Goal: Task Accomplishment & Management: Complete application form

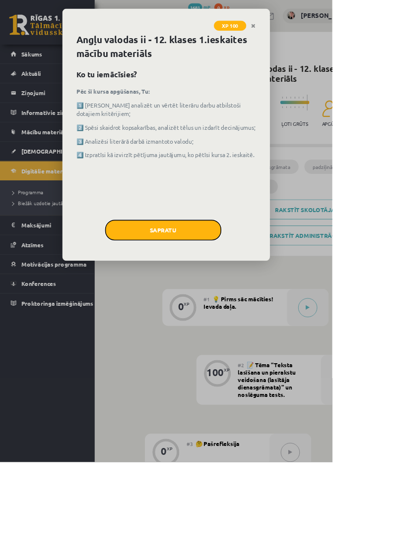
click at [224, 263] on button "Sapratu" at bounding box center [194, 275] width 139 height 25
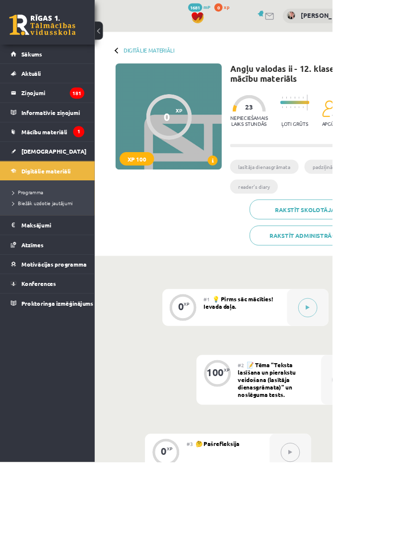
scroll to position [5, 0]
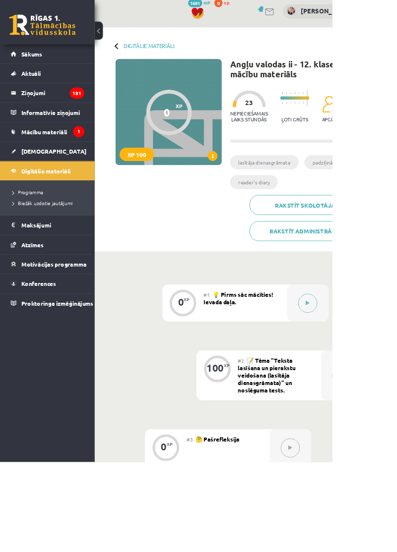
click at [358, 368] on button at bounding box center [367, 362] width 23 height 23
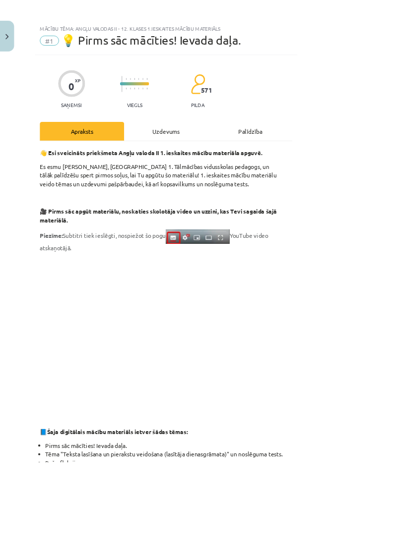
click at [242, 162] on div "Uzdevums" at bounding box center [198, 157] width 101 height 22
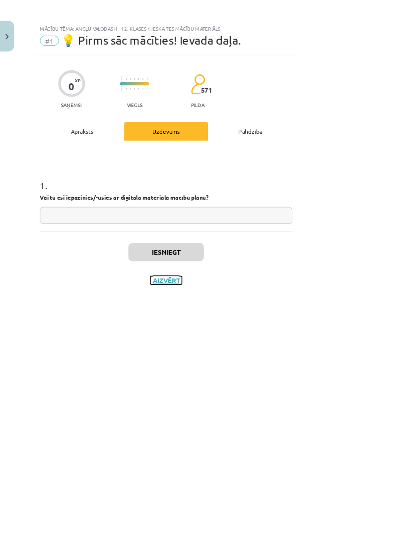
click at [217, 339] on button "Aizvērt" at bounding box center [198, 335] width 38 height 10
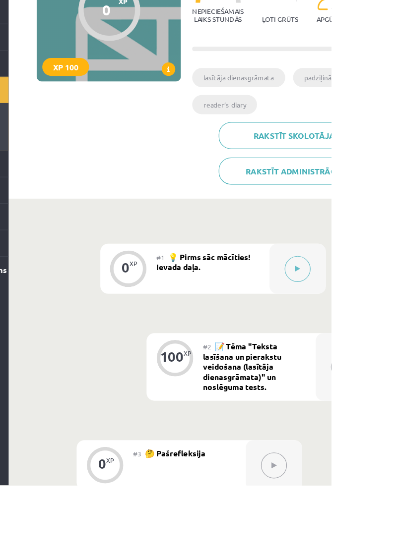
click at [344, 536] on button at bounding box center [346, 534] width 23 height 23
click at [363, 359] on button at bounding box center [367, 361] width 23 height 23
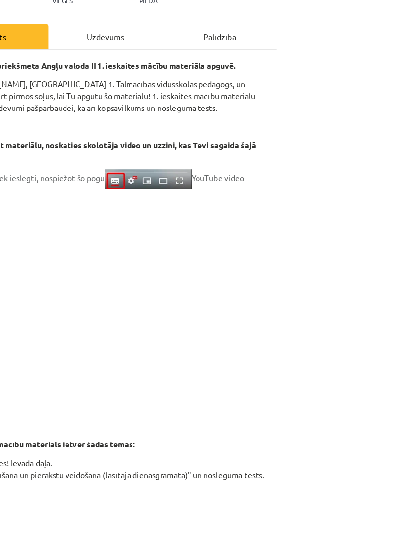
click at [249, 165] on div "Uzdevums" at bounding box center [198, 157] width 101 height 22
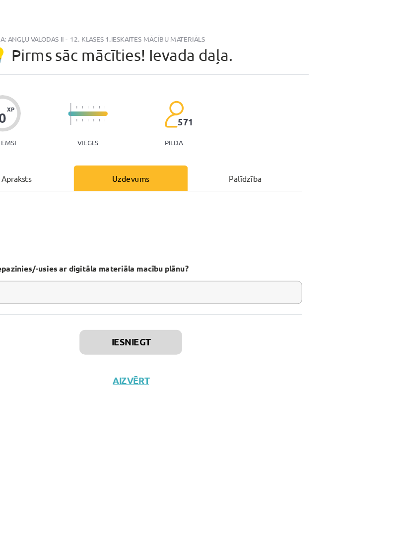
click at [246, 248] on input "text" at bounding box center [198, 257] width 301 height 20
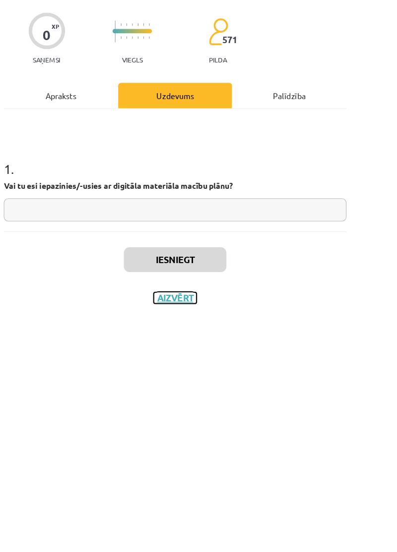
click at [217, 330] on button "Aizvērt" at bounding box center [198, 335] width 38 height 10
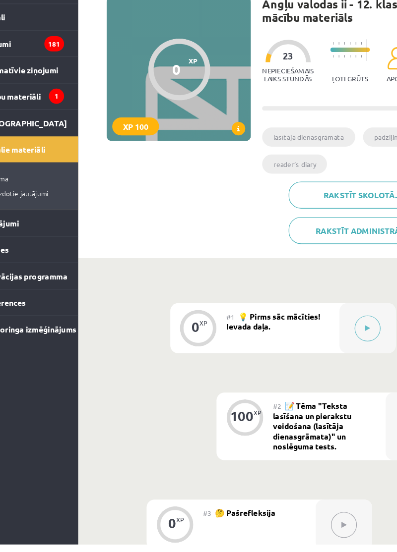
click at [370, 367] on button at bounding box center [367, 361] width 23 height 23
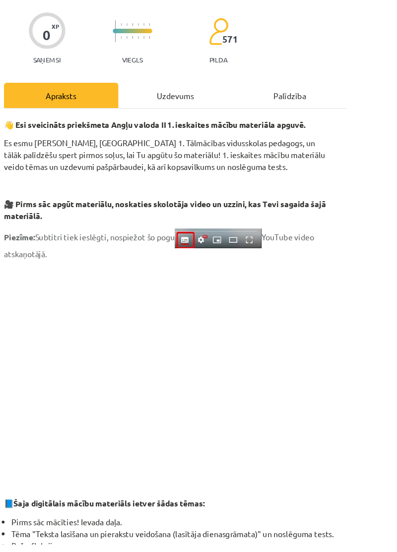
click at [243, 156] on div "Uzdevums" at bounding box center [198, 157] width 101 height 22
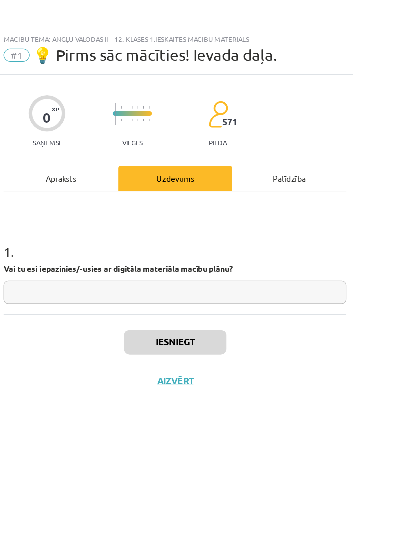
click at [150, 261] on input "text" at bounding box center [198, 257] width 301 height 20
type input "**"
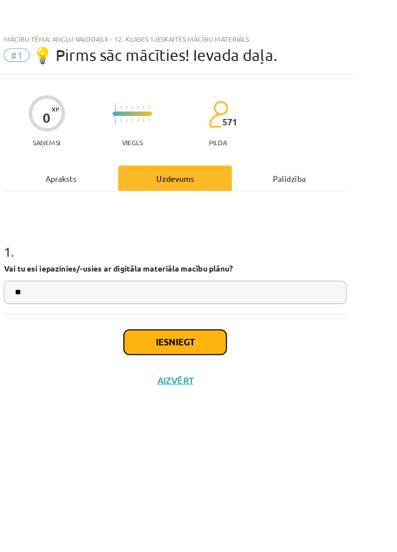
click at [243, 300] on button "Iesniegt" at bounding box center [198, 302] width 90 height 22
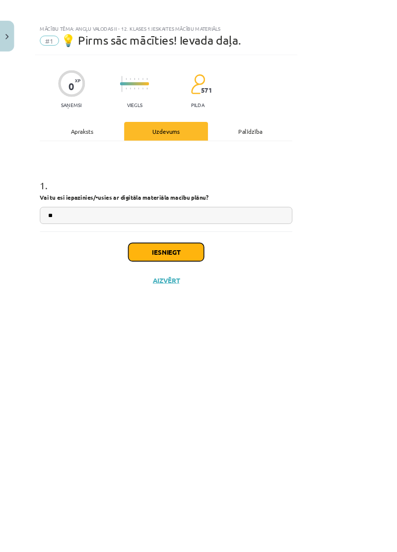
click at [243, 297] on button "Iesniegt" at bounding box center [198, 302] width 90 height 22
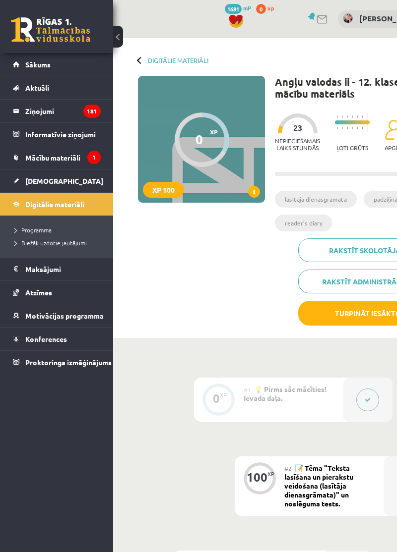
scroll to position [4, 0]
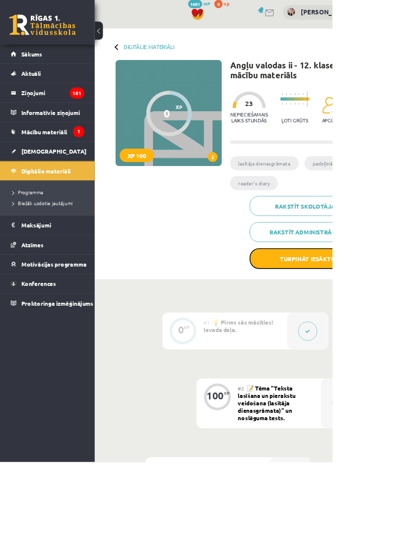
click at [396, 310] on button "Turpināt iesākto" at bounding box center [367, 309] width 139 height 25
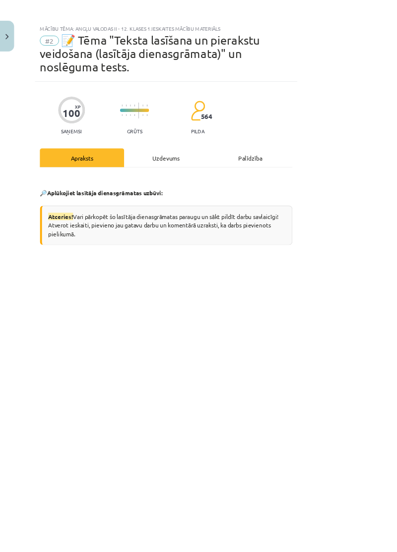
click at [241, 177] on div "Uzdevums" at bounding box center [198, 188] width 101 height 22
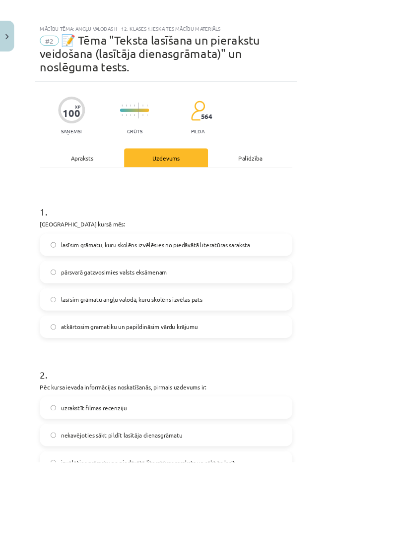
scroll to position [25, 0]
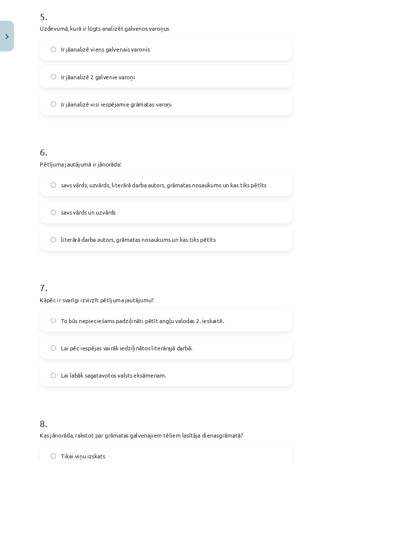
click at [349, 158] on h1 "6 ." at bounding box center [198, 173] width 301 height 31
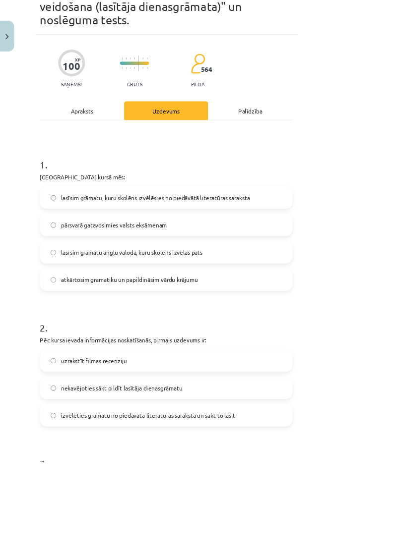
scroll to position [0, 0]
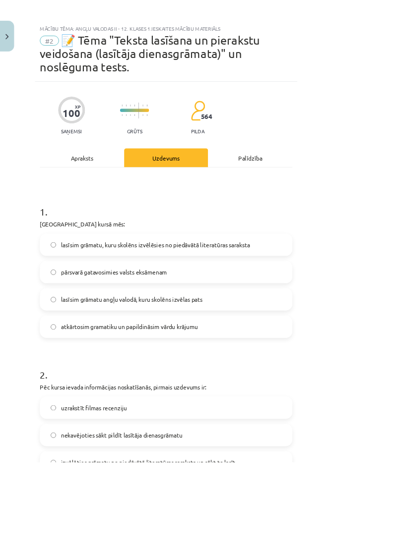
click at [265, 288] on span "lasīsim grāmatu, kuru skolēns izvēlēsies no piedāvātā literatūras saraksta" at bounding box center [186, 293] width 226 height 10
click at [236, 353] on span "lasīsim grāmatu angļu valodā, kuru skolēns izvēlas pats" at bounding box center [157, 358] width 169 height 10
click at [284, 288] on span "lasīsim grāmatu, kuru skolēns izvēlēsies no piedāvātā literatūras saraksta" at bounding box center [186, 293] width 226 height 10
click at [125, 177] on div "Apraksts" at bounding box center [98, 188] width 101 height 22
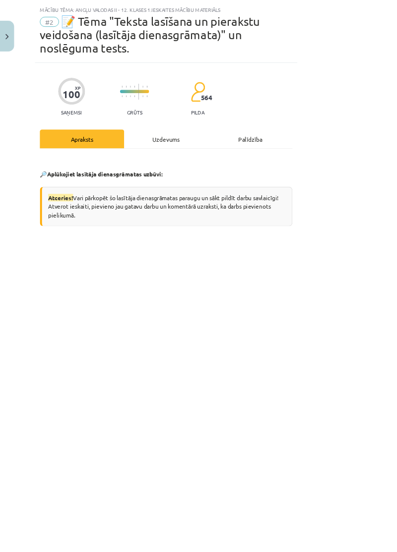
scroll to position [25, 0]
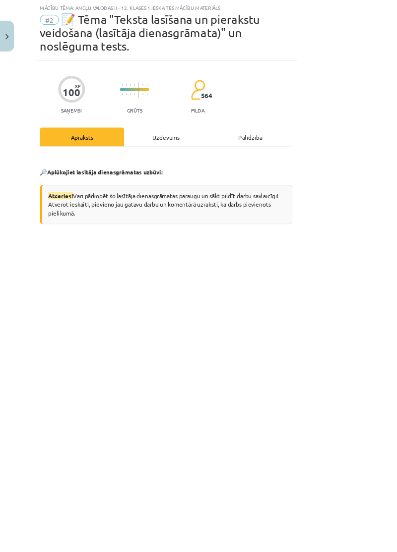
click at [210, 153] on div "Uzdevums" at bounding box center [198, 164] width 101 height 22
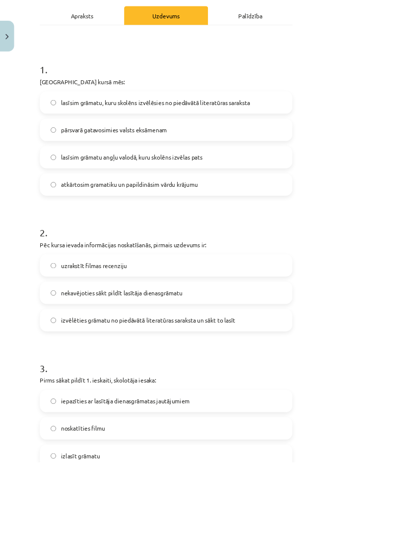
scroll to position [172, 0]
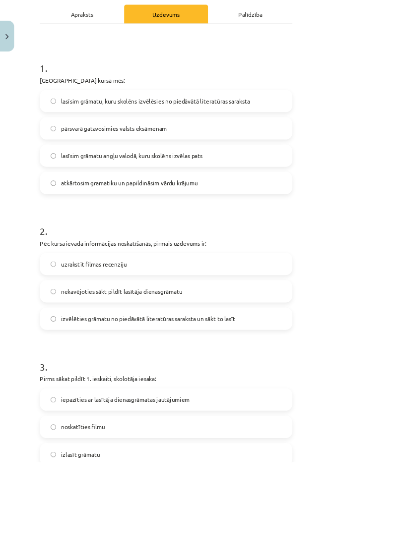
click at [307, 369] on label "izvēlēties grāmatu no piedāvātā literatūras saraksta un sākt to lasīt" at bounding box center [198, 381] width 299 height 25
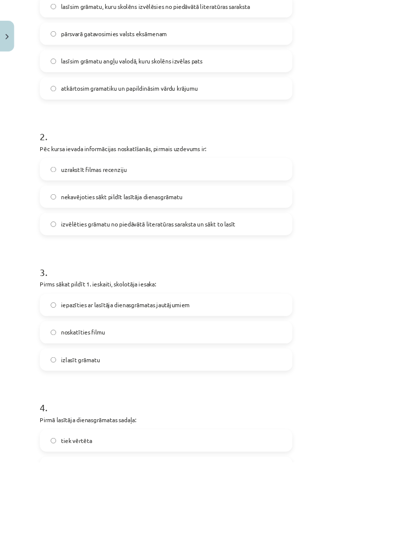
scroll to position [285, 0]
click at [275, 352] on label "iepazīties ar lasītāja dienasgrāmatas jautājumiem" at bounding box center [198, 364] width 299 height 25
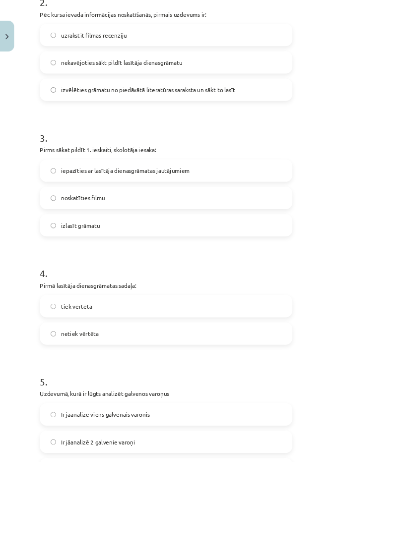
scroll to position [450, 0]
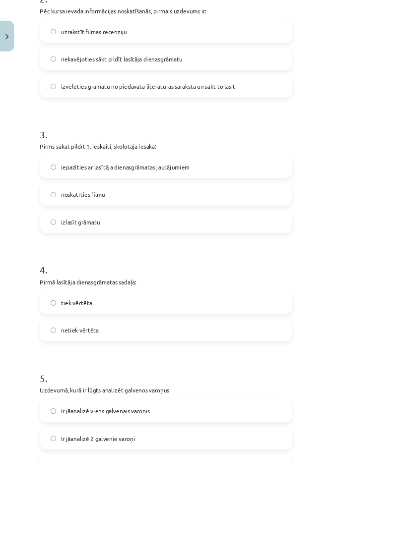
click at [116, 349] on label "tiek vērtēta" at bounding box center [198, 361] width 299 height 25
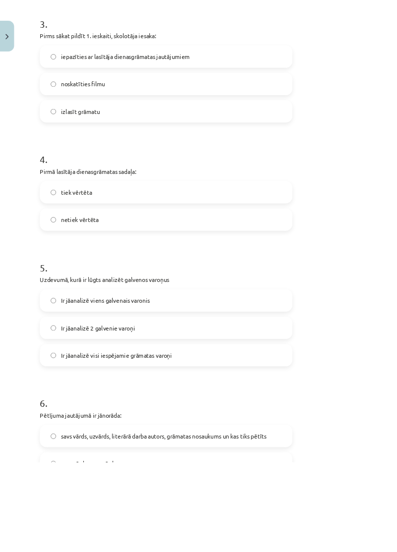
scroll to position [583, 0]
click at [277, 414] on label "Ir jāanalizē visi iespējamie grāmatas varoņi" at bounding box center [198, 423] width 299 height 25
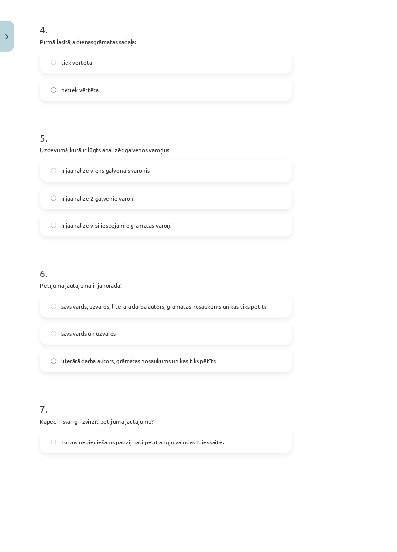
scroll to position [739, 0]
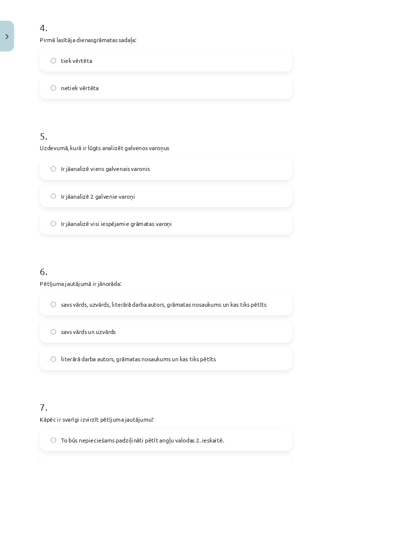
click at [306, 419] on label "literārā darba autors, grāmatas nosaukums un kas tiks pētīts" at bounding box center [198, 429] width 299 height 25
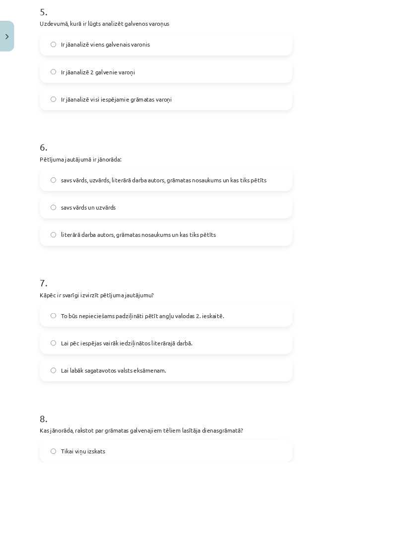
scroll to position [894, 0]
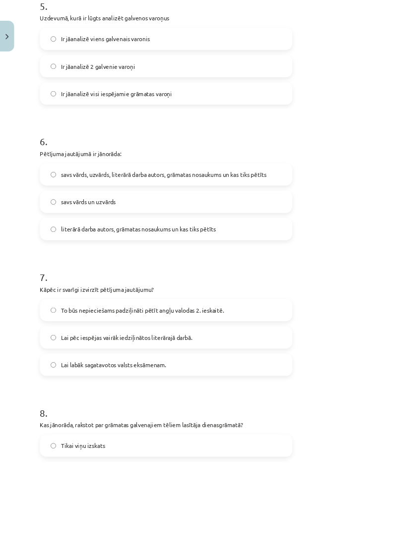
click at [252, 366] on span "To būs nepieciešams padziļināti pētīt angļu valodas 2. ieskaitē." at bounding box center [170, 371] width 194 height 10
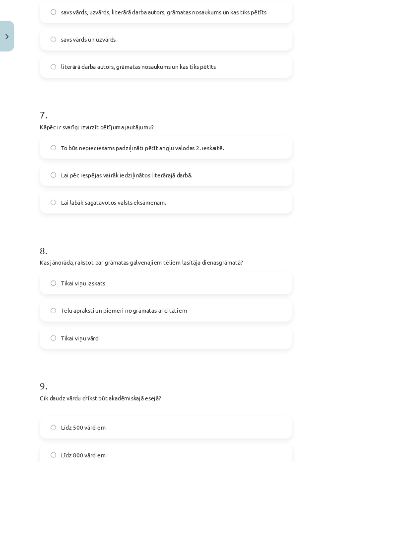
scroll to position [1090, 0]
click at [297, 358] on label "Tēlu apraksti un piemēri no grāmatas ar citātiem" at bounding box center [198, 370] width 299 height 25
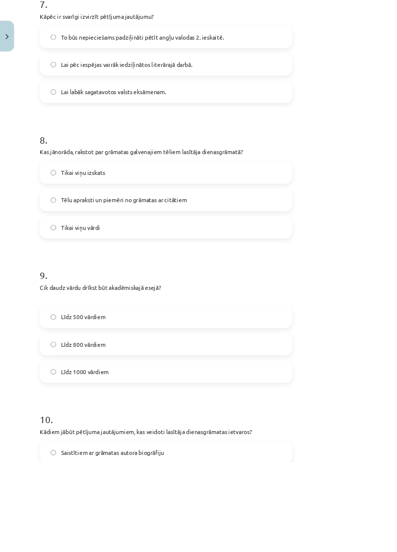
scroll to position [1222, 0]
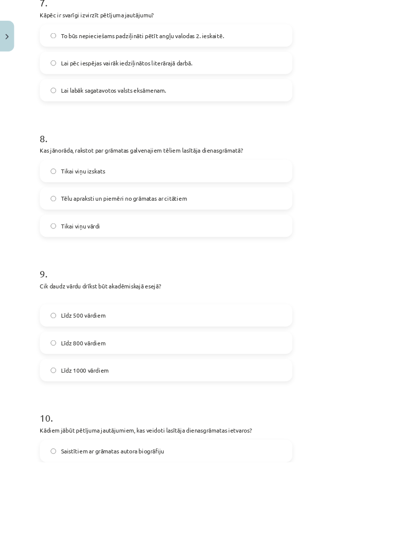
click at [299, 398] on label "Līdz 800 vārdiem" at bounding box center [198, 410] width 299 height 25
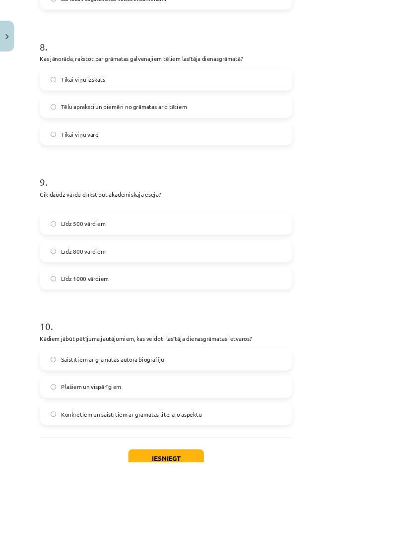
scroll to position [1340, 0]
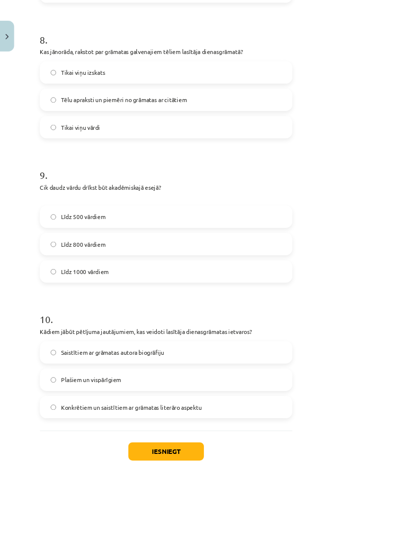
click at [273, 482] on label "Konkrētiem un saistītiem ar grāmatas literāro aspektu" at bounding box center [198, 486] width 299 height 25
click at [243, 529] on button "Iesniegt" at bounding box center [198, 540] width 90 height 22
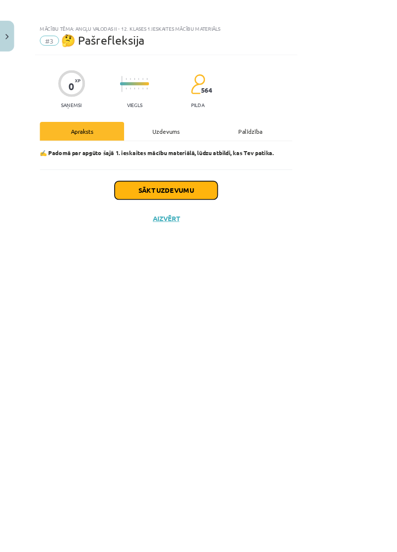
click at [257, 223] on button "Sākt uzdevumu" at bounding box center [198, 228] width 123 height 22
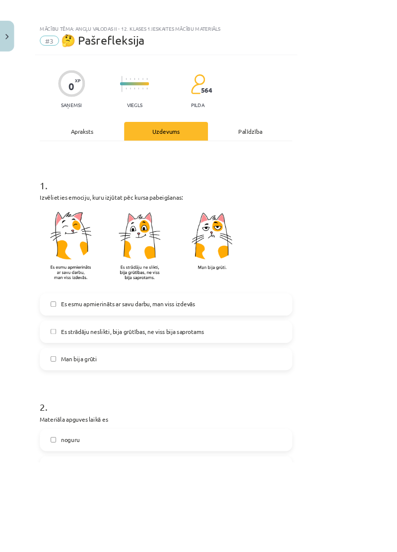
click at [305, 399] on label "Es strādāju neslikti, bija grūtības, ne viss bija saprotams" at bounding box center [198, 396] width 299 height 25
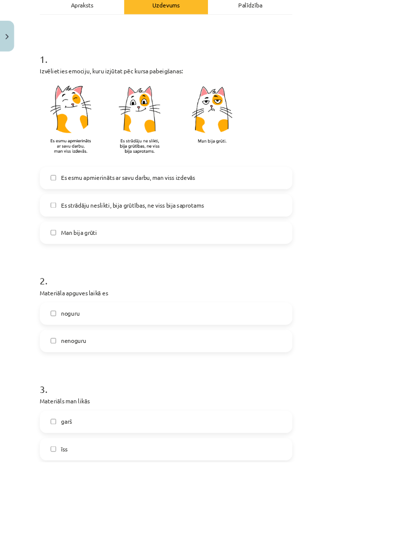
scroll to position [153, 0]
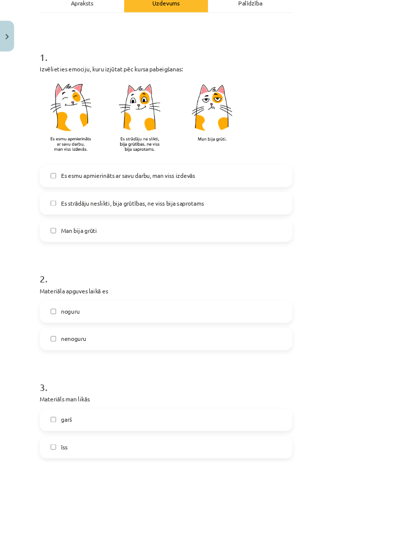
click at [290, 417] on label "nenoguru" at bounding box center [198, 405] width 299 height 25
click at [299, 378] on label "noguru" at bounding box center [198, 372] width 299 height 25
click at [281, 414] on label "nenoguru" at bounding box center [198, 405] width 299 height 25
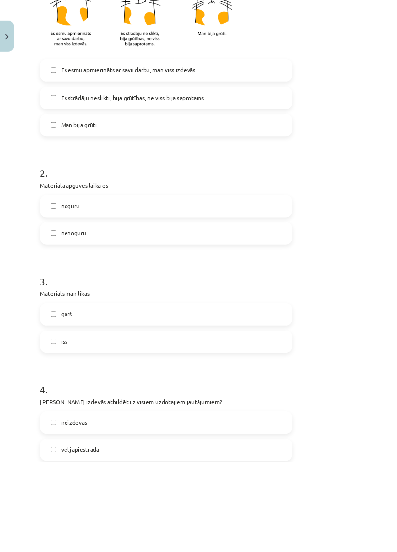
scroll to position [280, 0]
click at [348, 370] on label "garš" at bounding box center [198, 375] width 299 height 25
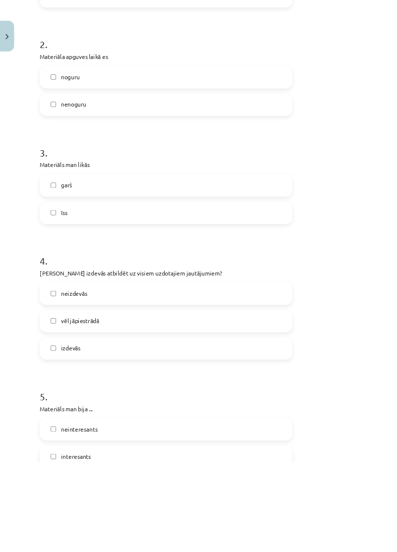
scroll to position [434, 0]
click at [152, 253] on label "īss" at bounding box center [198, 253] width 299 height 25
click at [306, 385] on label "vēl jāpiestrādā" at bounding box center [198, 383] width 299 height 25
click at [290, 423] on label "izdevās" at bounding box center [198, 416] width 299 height 25
click at [313, 384] on label "vēl jāpiestrādā" at bounding box center [198, 383] width 299 height 25
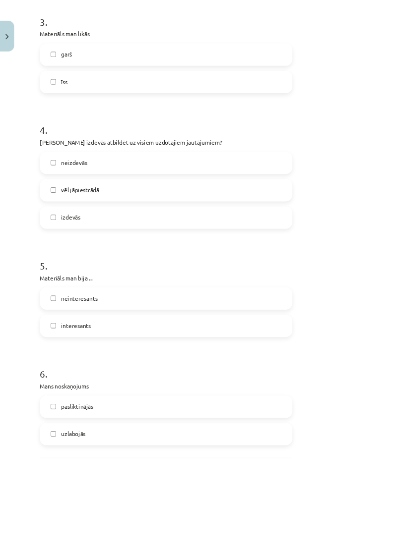
scroll to position [591, 0]
click at [291, 399] on label "interesants" at bounding box center [198, 388] width 299 height 25
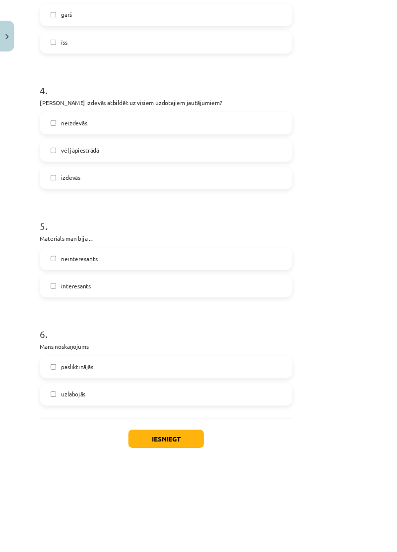
click at [267, 476] on label "uzlabojās" at bounding box center [198, 471] width 299 height 25
click at [243, 525] on button "Iesniegt" at bounding box center [198, 525] width 90 height 22
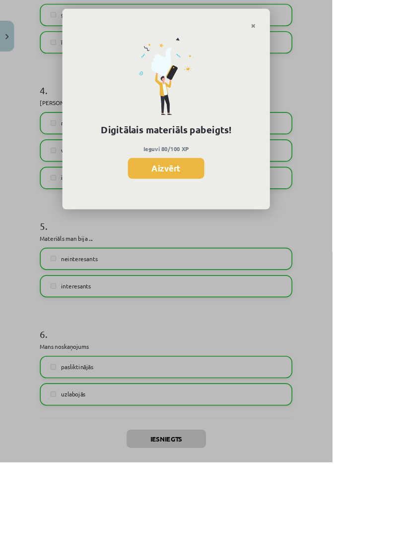
click at [244, 202] on button "Aizvērt" at bounding box center [198, 201] width 91 height 25
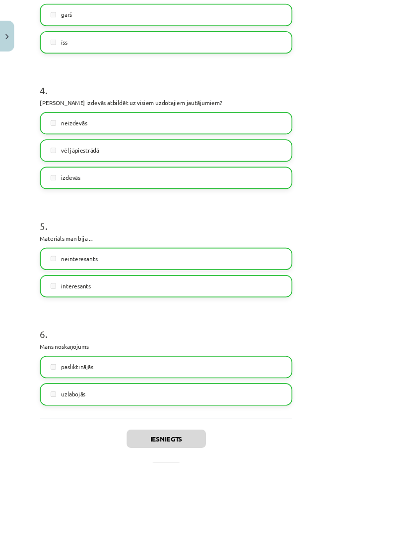
click at [217, 552] on button "Aizvērt" at bounding box center [198, 558] width 38 height 10
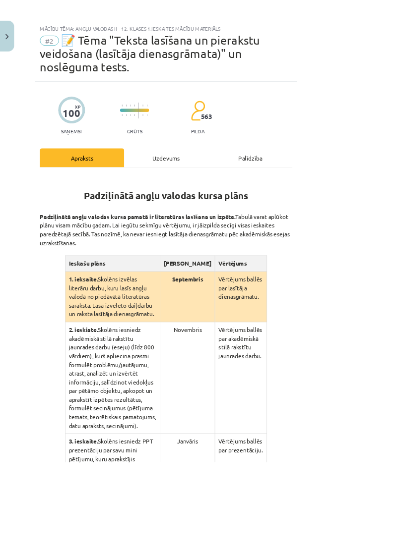
click at [247, 177] on div "Uzdevums" at bounding box center [198, 188] width 101 height 22
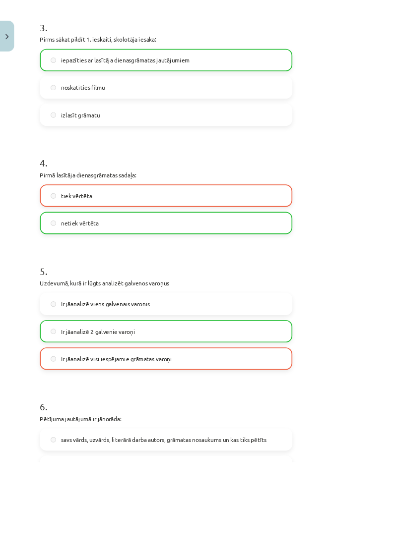
scroll to position [578, 0]
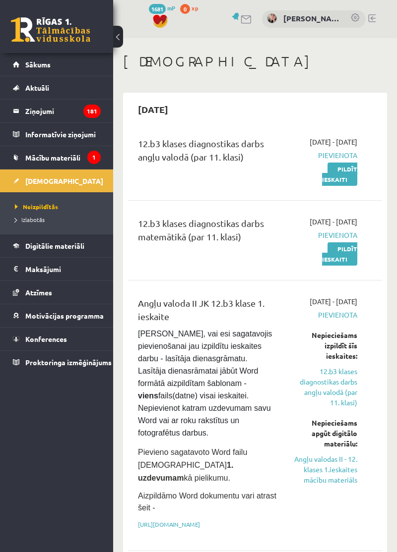
scroll to position [188, 0]
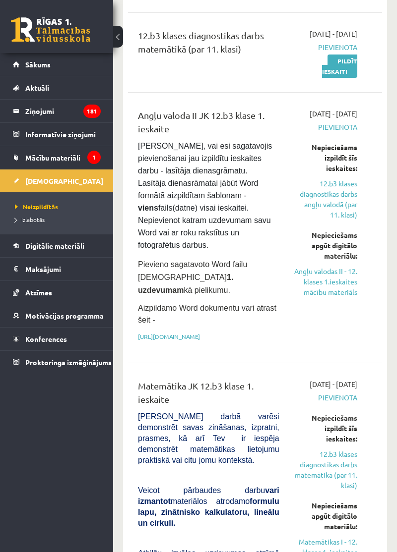
click at [29, 208] on span "Neizpildītās" at bounding box center [36, 207] width 43 height 8
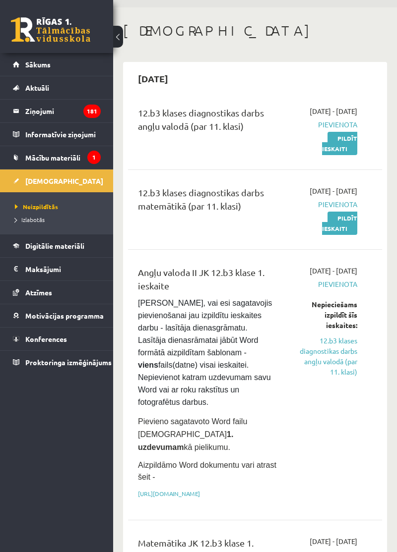
scroll to position [0, 0]
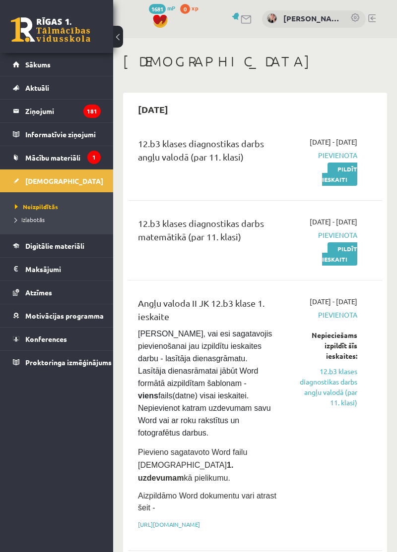
click at [331, 186] on link "Pildīt ieskaiti" at bounding box center [339, 174] width 35 height 23
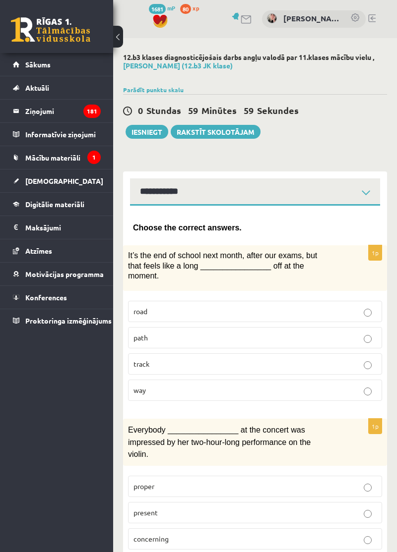
select select "**********"
click at [311, 189] on select "**********" at bounding box center [255, 191] width 250 height 27
click at [337, 189] on select "**********" at bounding box center [255, 191] width 250 height 27
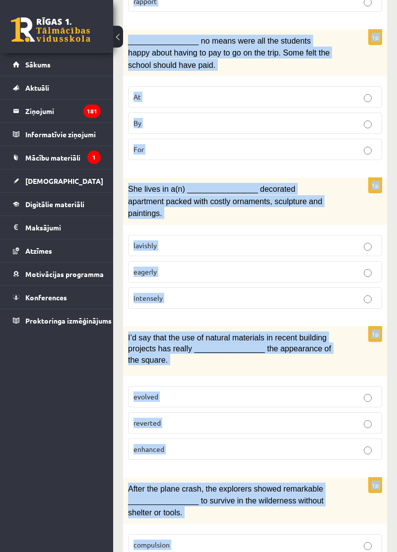
scroll to position [1456, 0]
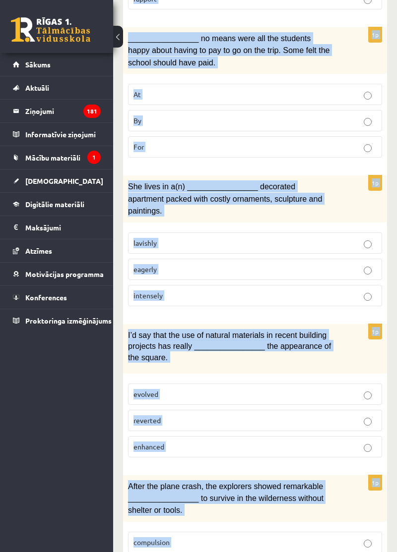
click at [239, 482] on span "After the plane crash, the explorers showed remarkable ________________ to surv…" at bounding box center [225, 498] width 195 height 33
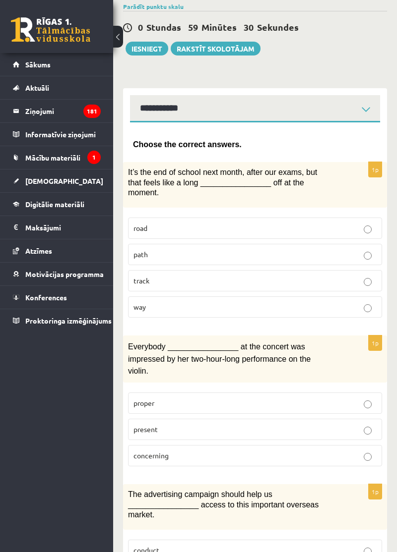
scroll to position [0, 0]
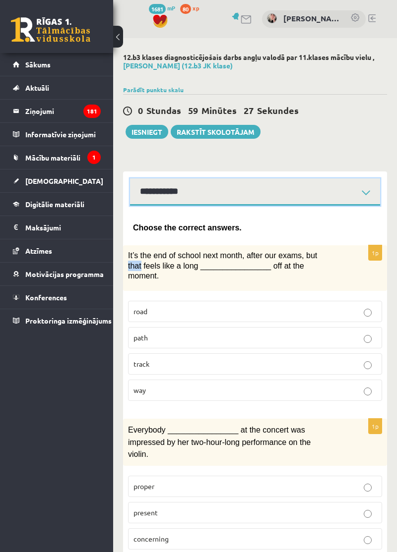
click at [218, 190] on select "**********" at bounding box center [255, 191] width 250 height 27
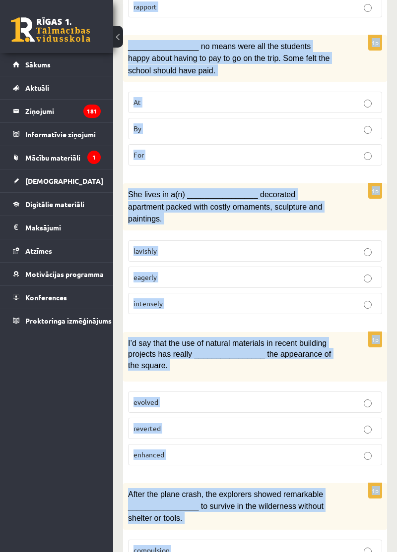
scroll to position [1456, 0]
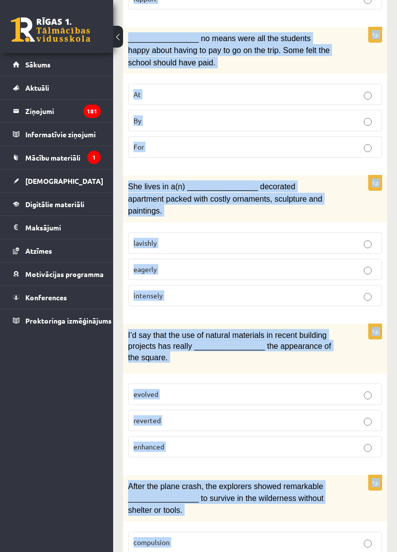
click at [165, 482] on span "After the plane crash, the explorers showed remarkable ________________ to surv…" at bounding box center [225, 498] width 195 height 33
copy form "It’s the end of school next month, after our exams, but that feels like a long …"
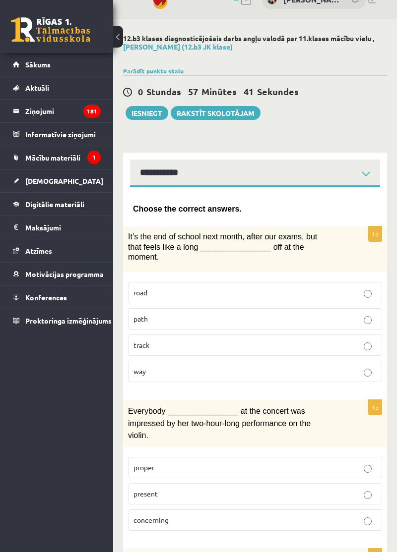
scroll to position [0, 0]
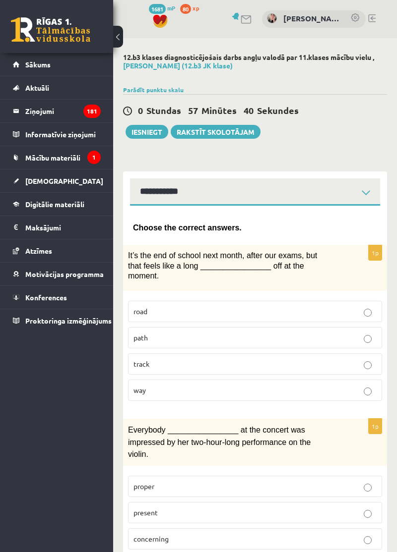
click at [173, 385] on p "way" at bounding box center [254, 390] width 243 height 10
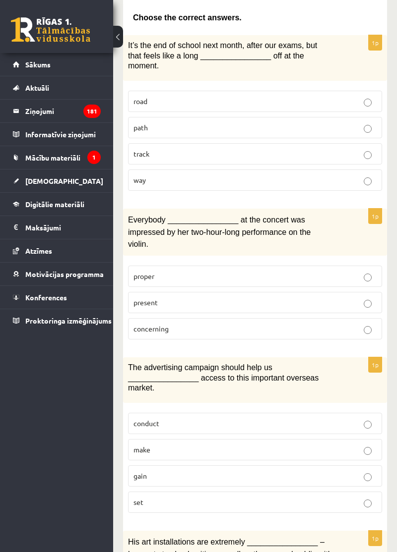
scroll to position [209, 0]
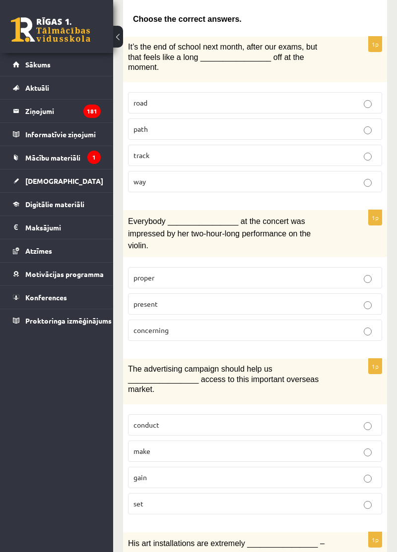
click at [249, 293] on label "present" at bounding box center [255, 303] width 254 height 21
click at [230, 472] on p "gain" at bounding box center [254, 477] width 243 height 10
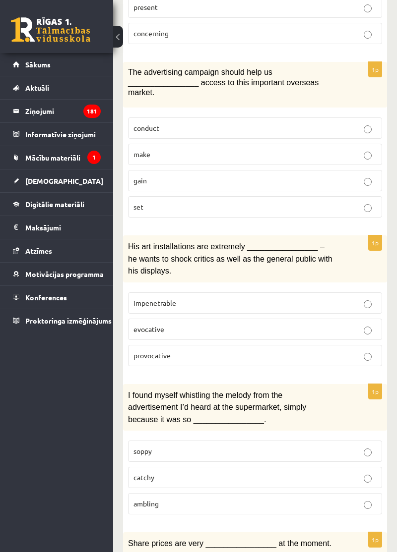
scroll to position [505, 0]
click at [295, 351] on p "provocative" at bounding box center [254, 356] width 243 height 10
click at [212, 467] on label "catchy" at bounding box center [255, 477] width 254 height 21
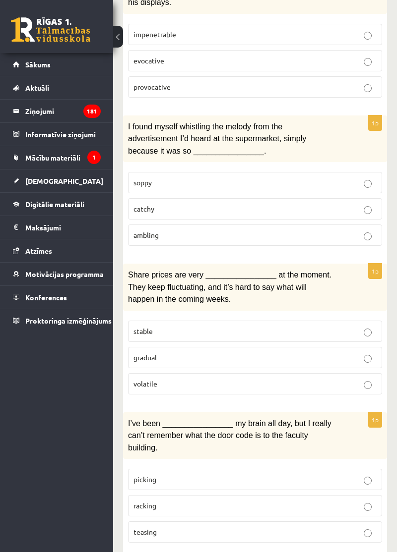
scroll to position [774, 0]
click at [253, 379] on p "volatile" at bounding box center [254, 384] width 243 height 10
click at [194, 501] on p "racking" at bounding box center [254, 506] width 243 height 10
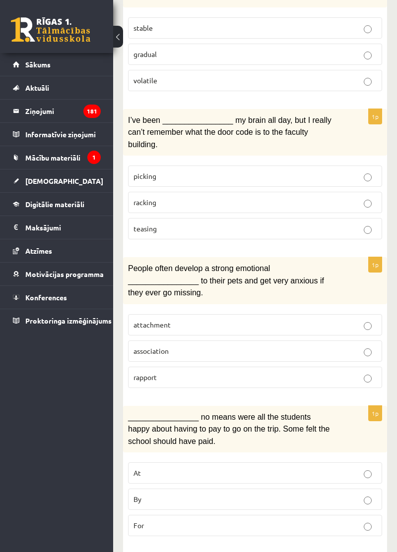
scroll to position [1077, 0]
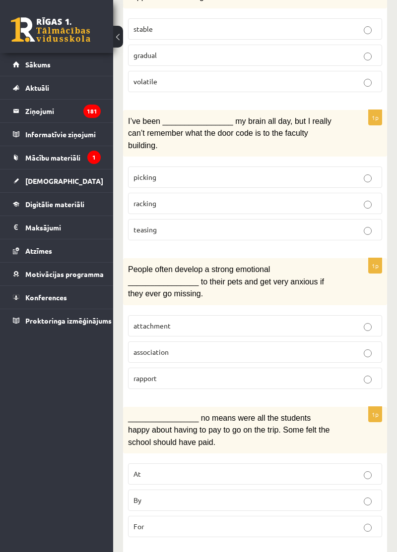
click at [279, 321] on p "attachment" at bounding box center [254, 326] width 243 height 10
click at [195, 490] on label "By" at bounding box center [255, 500] width 254 height 21
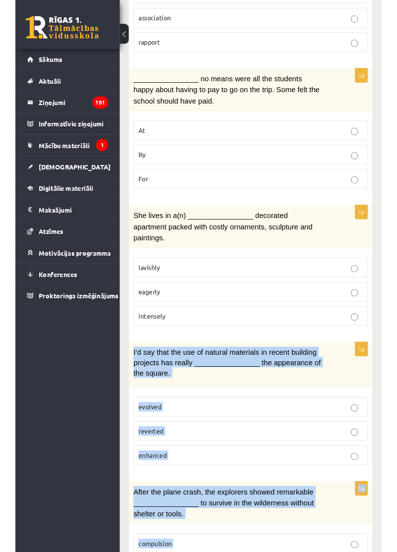
scroll to position [1410, 0]
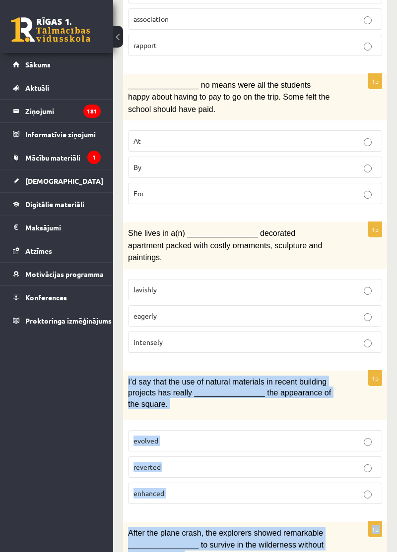
copy form "I’d say that the use of natural materials in recent building projects has reall…"
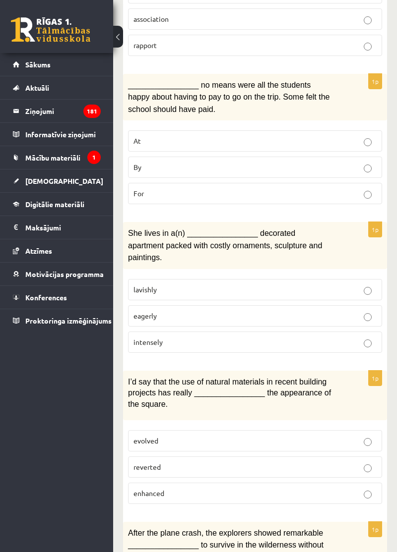
click at [253, 483] on label "enhanced" at bounding box center [255, 493] width 254 height 21
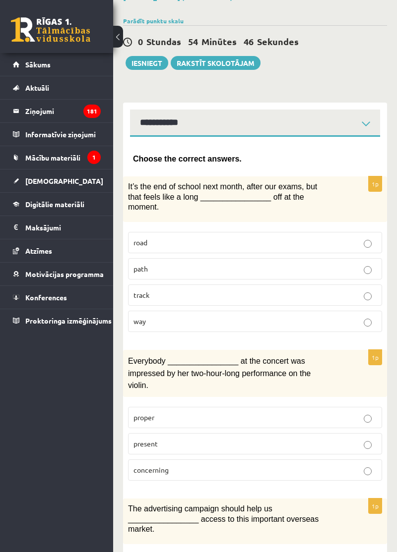
scroll to position [0, 0]
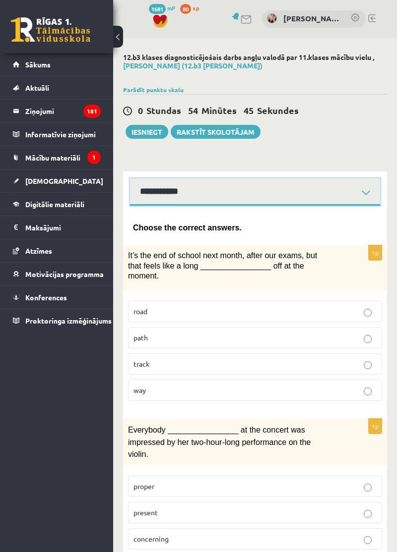
click at [349, 196] on select "**********" at bounding box center [255, 191] width 250 height 27
select select "**********"
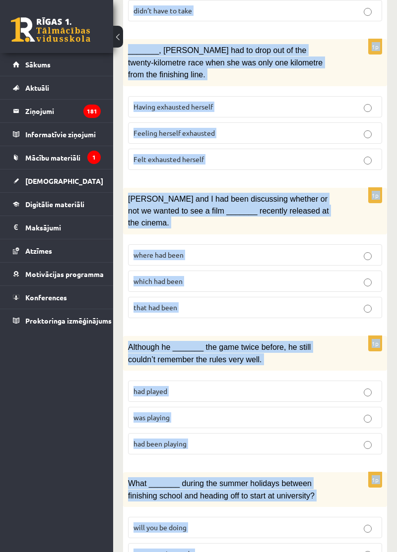
scroll to position [1082, 0]
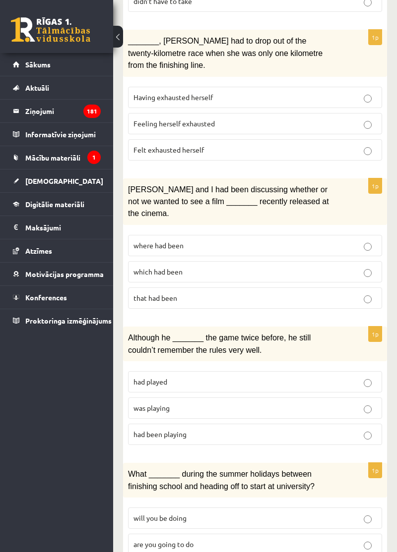
click at [235, 424] on label "had been playing" at bounding box center [255, 434] width 254 height 21
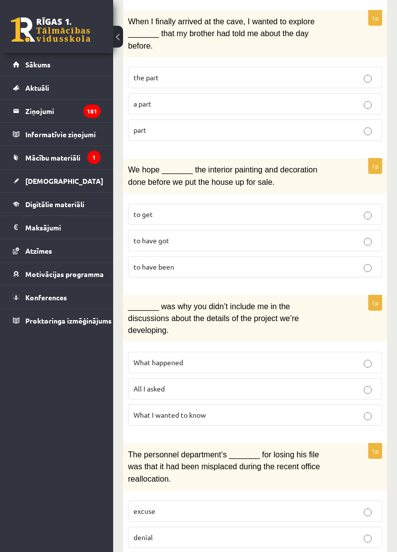
scroll to position [0, 0]
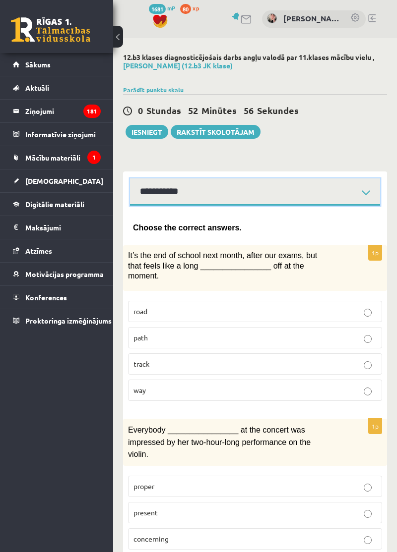
click at [160, 186] on select "**********" at bounding box center [255, 191] width 250 height 27
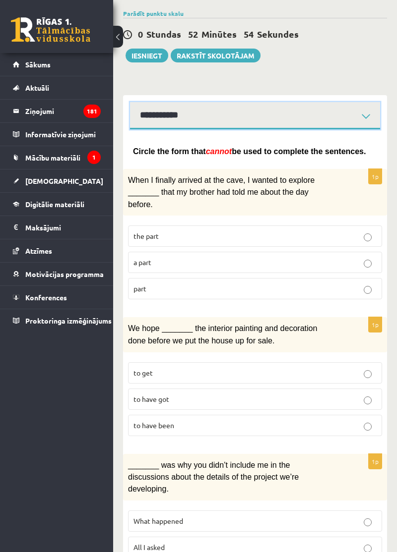
scroll to position [77, 0]
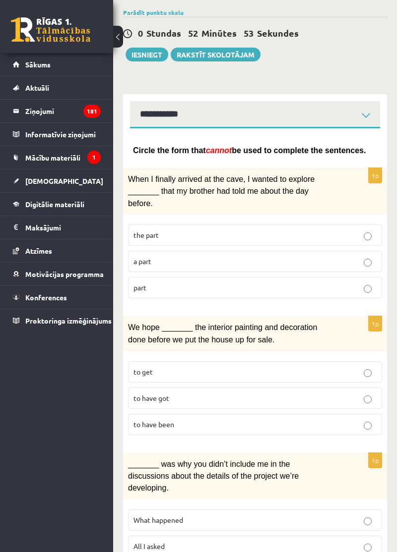
click at [145, 283] on label "part" at bounding box center [255, 287] width 254 height 21
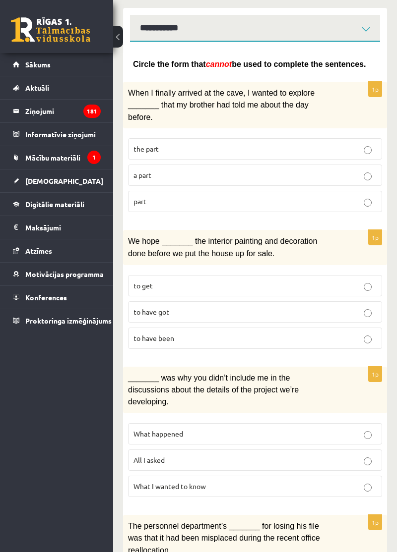
scroll to position [163, 0]
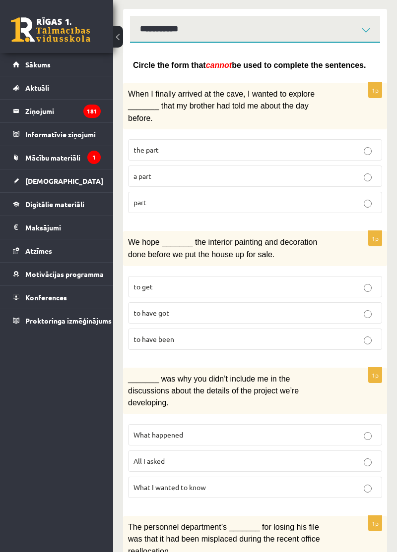
click at [227, 308] on p "to have got" at bounding box center [254, 313] width 243 height 10
click at [267, 451] on label "All I asked" at bounding box center [255, 461] width 254 height 21
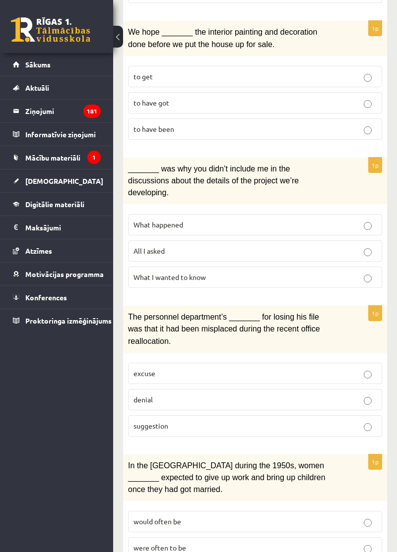
scroll to position [374, 0]
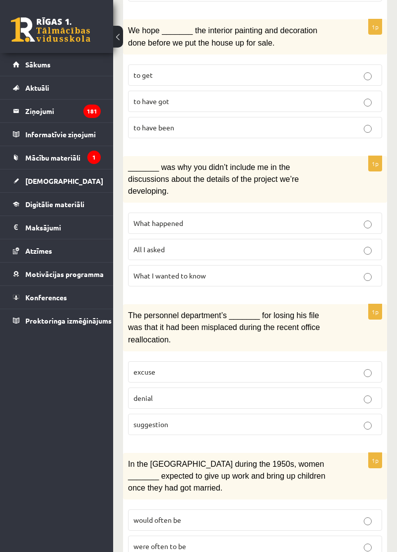
click at [217, 419] on p "suggestion" at bounding box center [254, 424] width 243 height 10
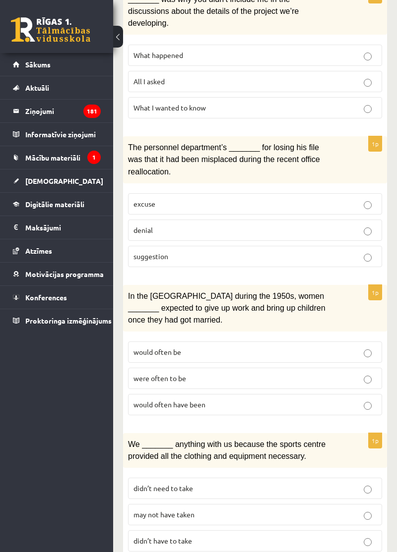
scroll to position [554, 0]
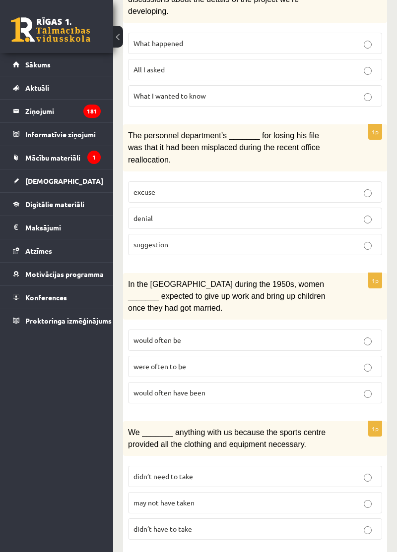
click at [291, 335] on p "would often be" at bounding box center [254, 340] width 243 height 10
click at [264, 382] on label "would often have been" at bounding box center [255, 392] width 254 height 21
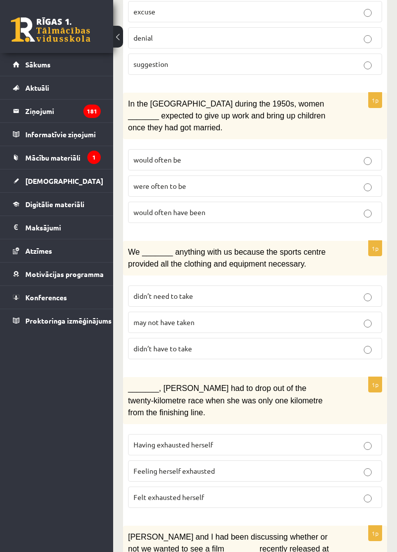
scroll to position [734, 0]
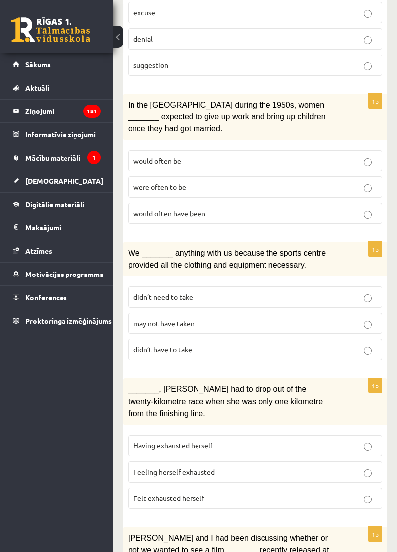
click at [299, 318] on p "may not have taken" at bounding box center [254, 323] width 243 height 10
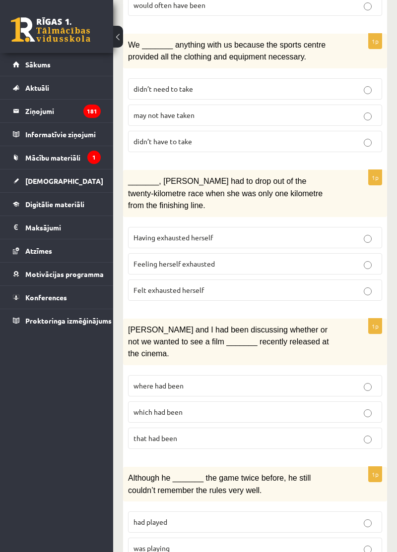
scroll to position [943, 0]
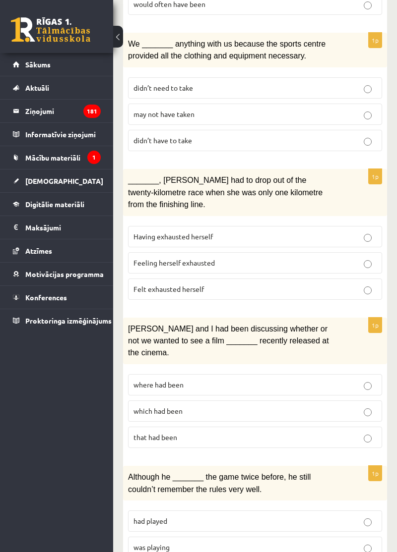
click at [325, 284] on p "Felt exhausted herself" at bounding box center [254, 289] width 243 height 10
click at [247, 380] on p "where had been" at bounding box center [254, 385] width 243 height 10
click at [209, 542] on p "was playing" at bounding box center [254, 547] width 243 height 10
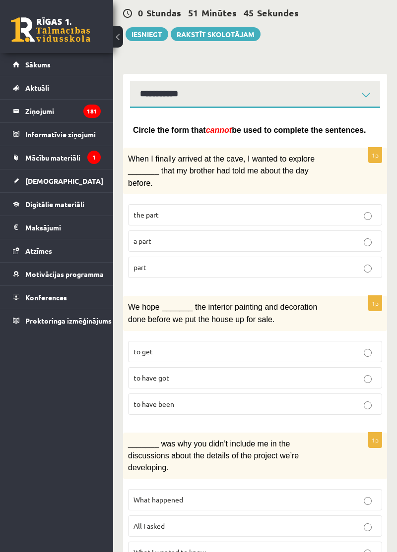
scroll to position [0, 0]
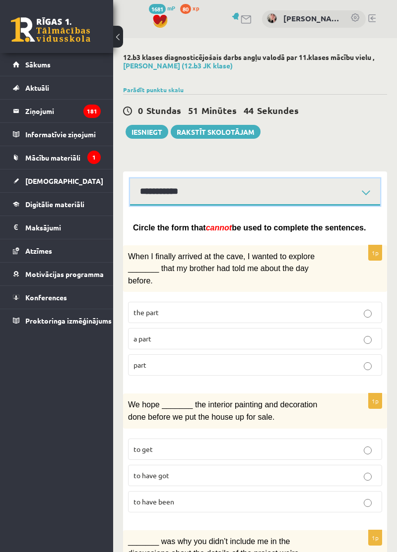
click at [300, 190] on select "**********" at bounding box center [255, 191] width 250 height 27
select select "**********"
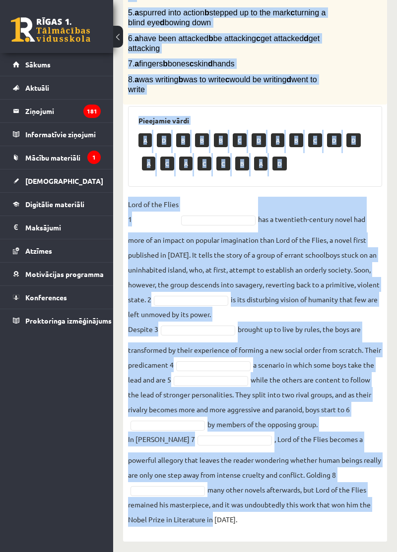
scroll to position [340, 0]
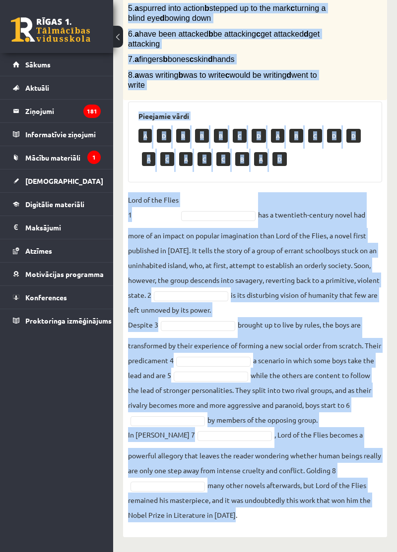
copy div "Complete the text with the correct words (a–d). 1. a No sooner b Rarely c Only …"
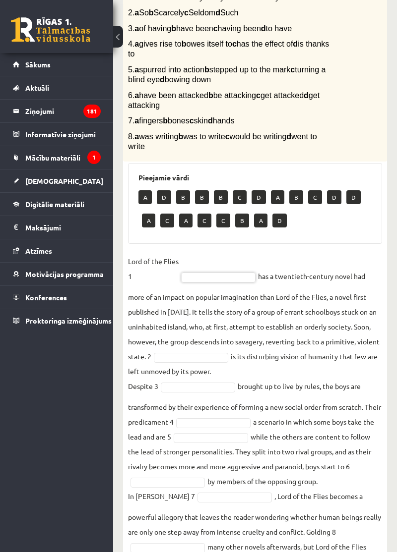
scroll to position [265, 0]
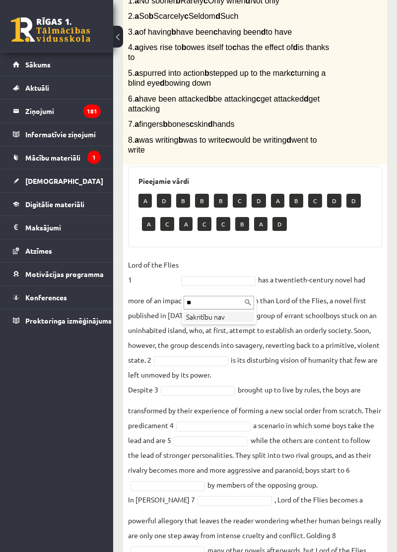
type input "*"
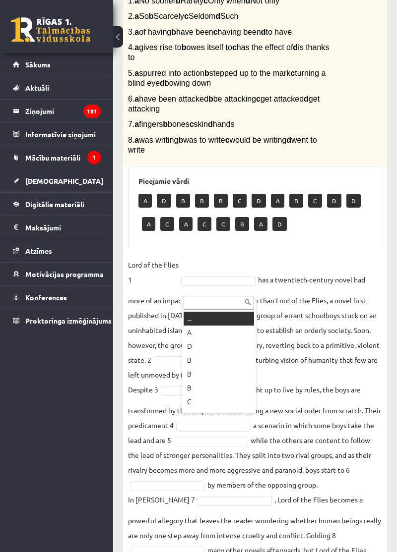
click at [231, 294] on div at bounding box center [218, 302] width 74 height 16
click at [229, 301] on input "text" at bounding box center [218, 303] width 70 height 14
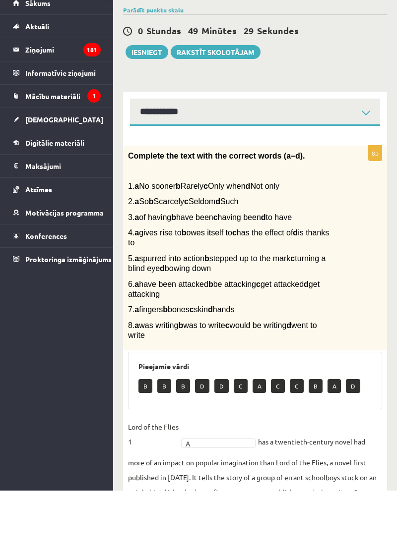
scroll to position [18, 0]
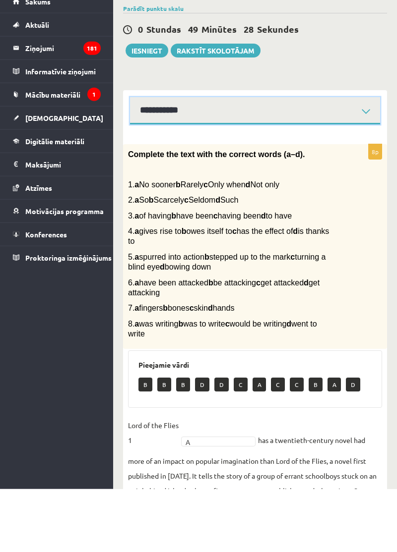
click at [368, 171] on select "**********" at bounding box center [255, 173] width 250 height 27
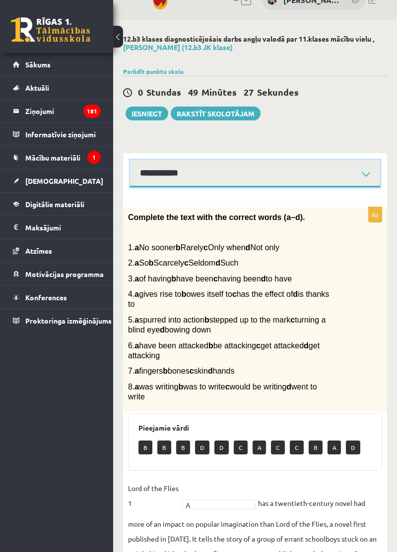
select select "**********"
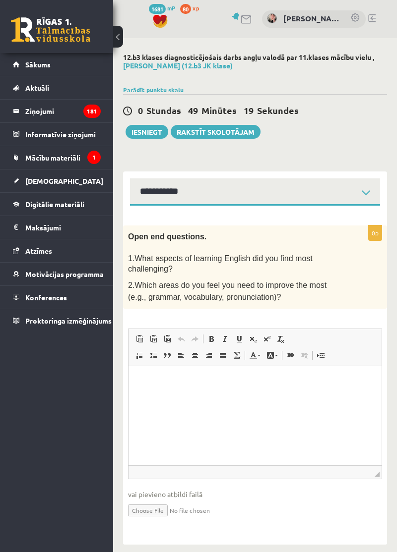
click at [277, 397] on html at bounding box center [254, 381] width 253 height 30
click at [371, 253] on div "Open end questions. 1.What aspects of learning English did you find most challe…" at bounding box center [255, 268] width 264 height 84
click at [148, 133] on button "Iesniegt" at bounding box center [146, 132] width 43 height 14
click at [374, 400] on html "*" at bounding box center [254, 382] width 253 height 33
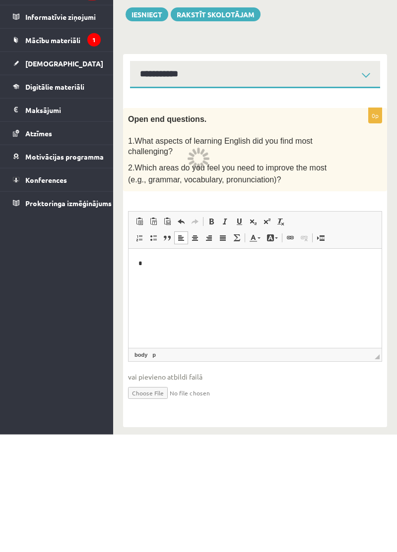
scroll to position [5, 0]
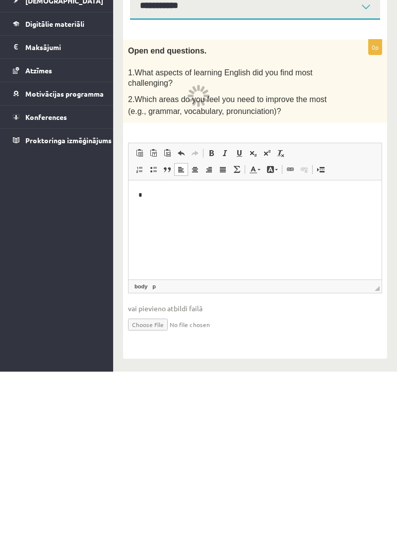
click at [83, 472] on div "0 Dāvanas 1681 mP 80 xp Beāte Poļaka Sākums Aktuāli Kā mācīties eSKOLĀ Kontakti…" at bounding box center [56, 276] width 113 height 552
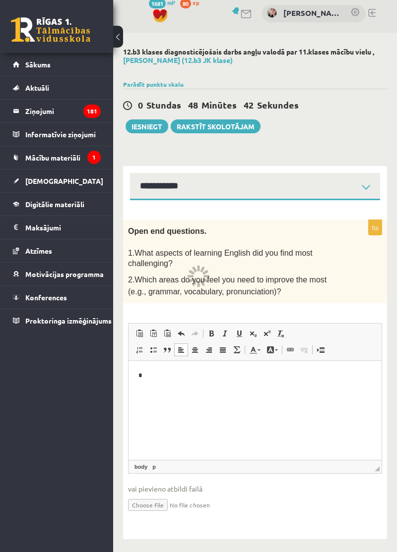
scroll to position [0, 0]
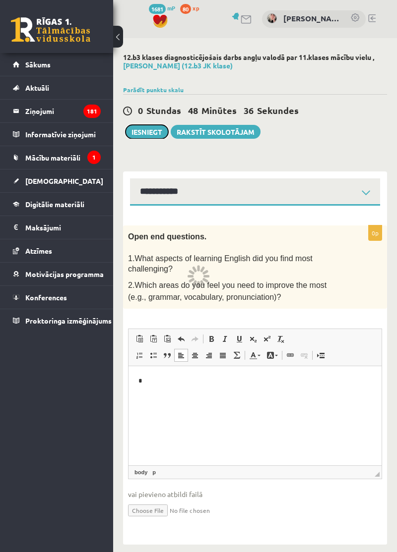
click at [147, 134] on button "Iesniegt" at bounding box center [146, 132] width 43 height 14
click at [37, 429] on div "0 Dāvanas 1681 mP 80 xp Beāte Poļaka Sākums Aktuāli Kā mācīties eSKOLĀ Kontakti…" at bounding box center [56, 276] width 113 height 552
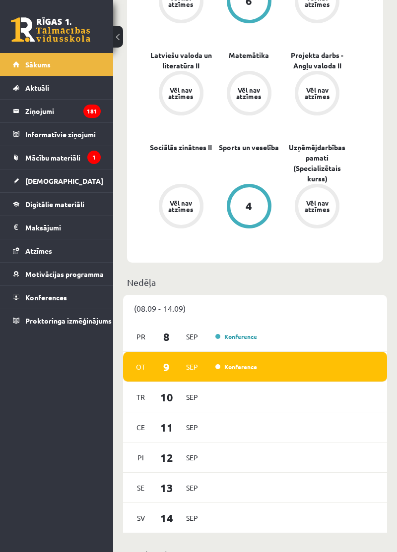
scroll to position [594, 0]
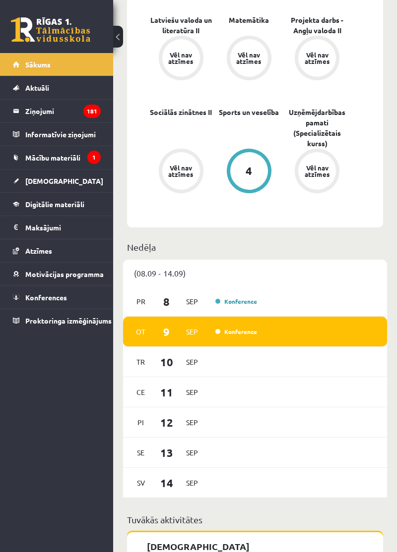
click at [40, 184] on link "[DEMOGRAPHIC_DATA]" at bounding box center [57, 181] width 88 height 23
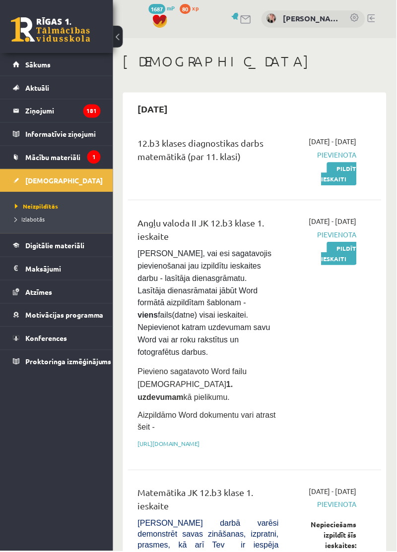
click at [336, 266] on link "Pildīt ieskaiti" at bounding box center [339, 253] width 35 height 23
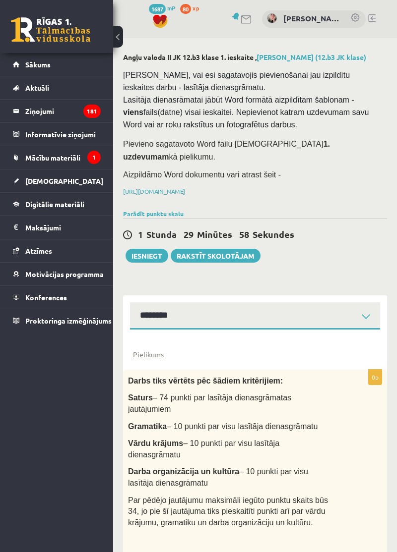
scroll to position [17, 0]
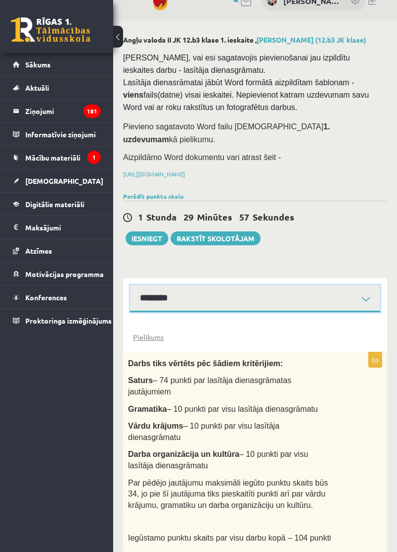
click at [324, 285] on select "**********" at bounding box center [255, 298] width 250 height 27
select select "**********"
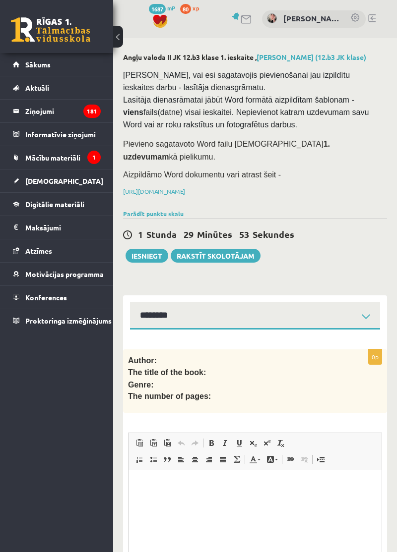
click at [229, 500] on html at bounding box center [254, 485] width 253 height 30
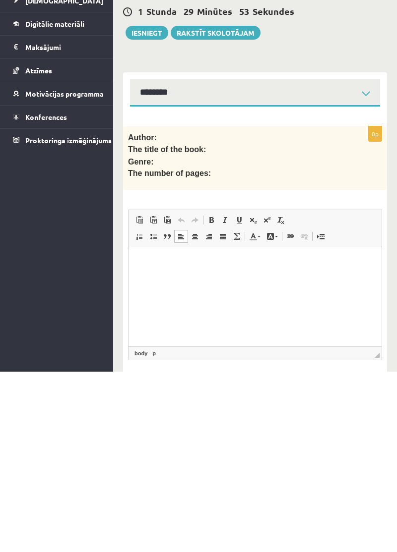
scroll to position [47, 0]
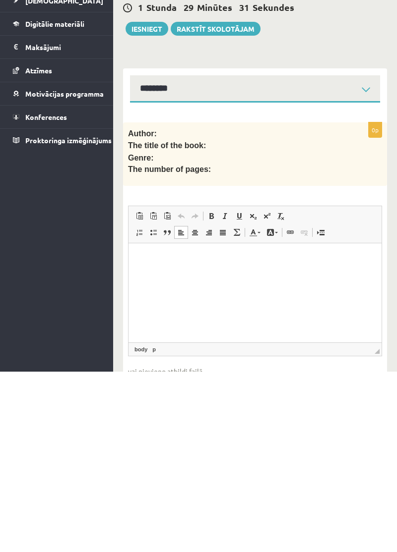
click at [0, 451] on div "0 Dāvanas 1687 mP 80 xp [PERSON_NAME] Sākums Aktuāli Kā mācīties eSKOLĀ Kontakt…" at bounding box center [56, 276] width 113 height 552
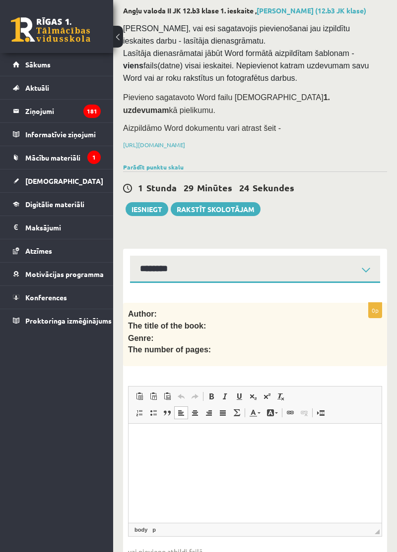
click at [208, 443] on p "Bagātinātā teksta redaktors, wiswyg-editor-user-answer-47024827211780" at bounding box center [254, 439] width 233 height 10
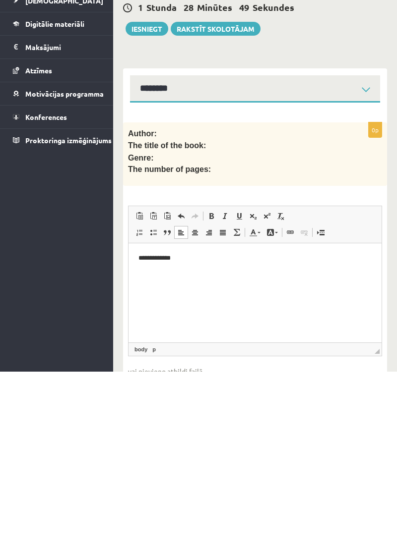
click at [255, 293] on html "**********" at bounding box center [254, 268] width 253 height 50
click at [220, 256] on p "**********" at bounding box center [254, 259] width 233 height 13
click at [300, 285] on p "**********" at bounding box center [254, 279] width 233 height 13
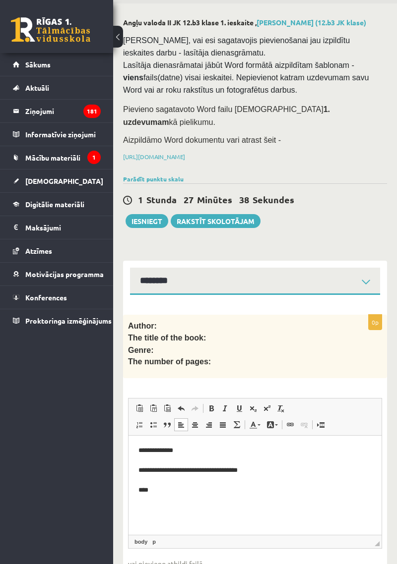
type input "**********"
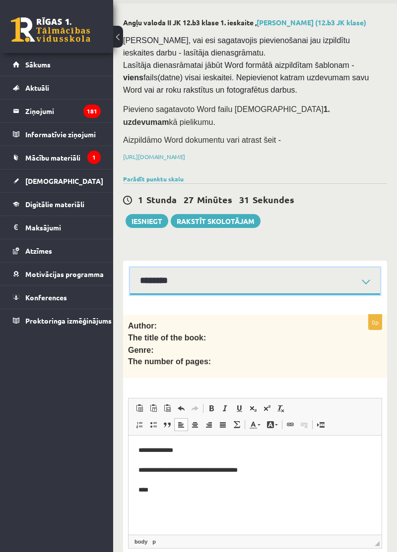
click at [333, 268] on select "**********" at bounding box center [255, 281] width 250 height 27
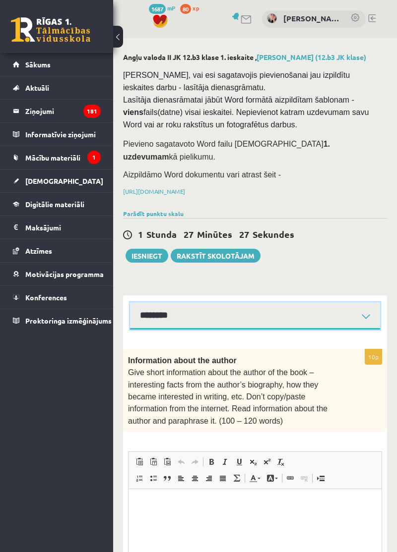
click at [311, 302] on select "**********" at bounding box center [255, 315] width 250 height 27
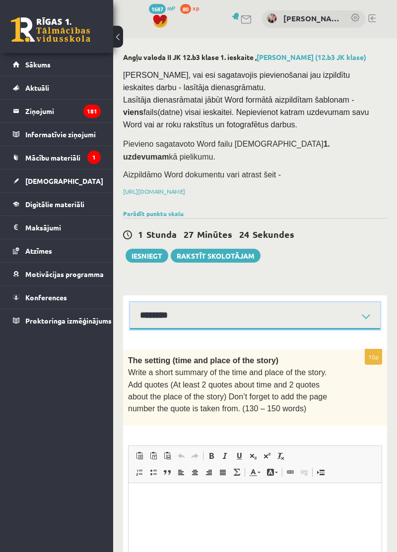
click at [313, 303] on select "**********" at bounding box center [255, 315] width 250 height 27
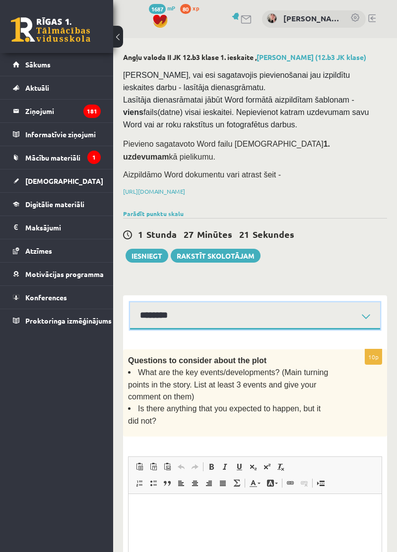
click at [330, 302] on select "**********" at bounding box center [255, 315] width 250 height 27
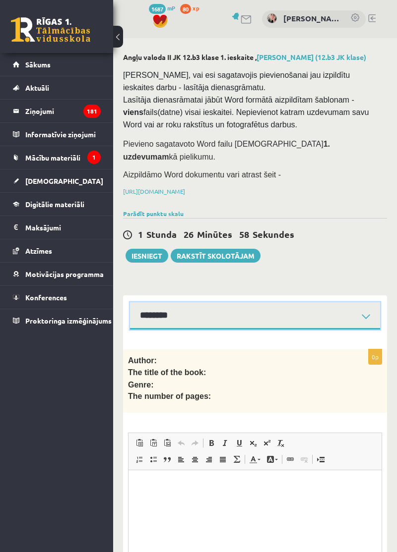
scroll to position [5, 0]
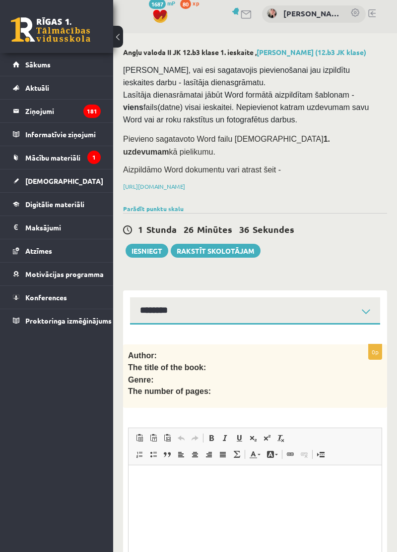
click at [221, 180] on div "[PERSON_NAME], vai esi sagatavojis pievienošanai jau izpildītu ieskaites darbu …" at bounding box center [255, 130] width 264 height 142
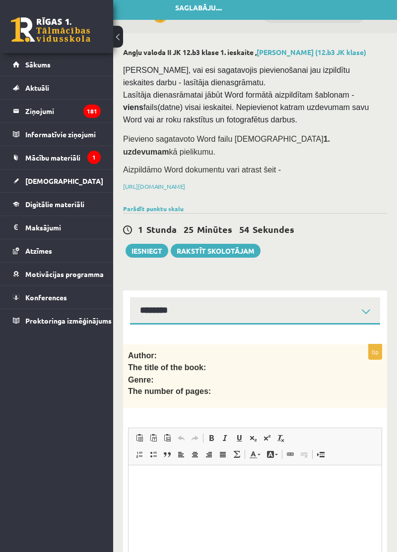
scroll to position [0, 0]
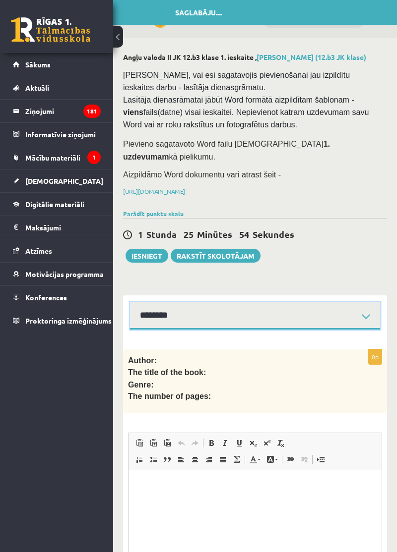
click at [302, 305] on select "**********" at bounding box center [255, 315] width 250 height 27
click at [289, 302] on select "**********" at bounding box center [255, 315] width 250 height 27
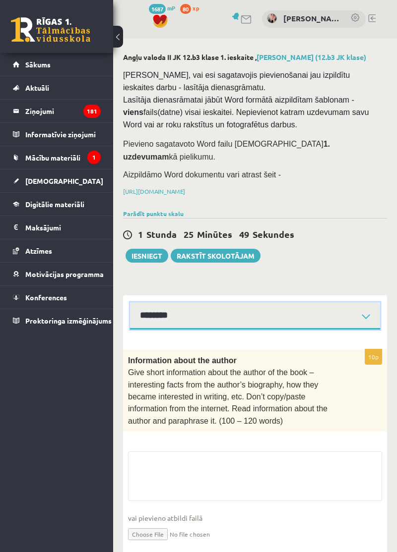
click at [259, 302] on select "**********" at bounding box center [255, 315] width 250 height 27
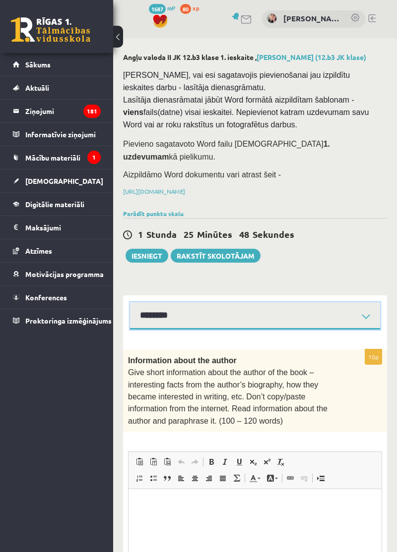
select select "**********"
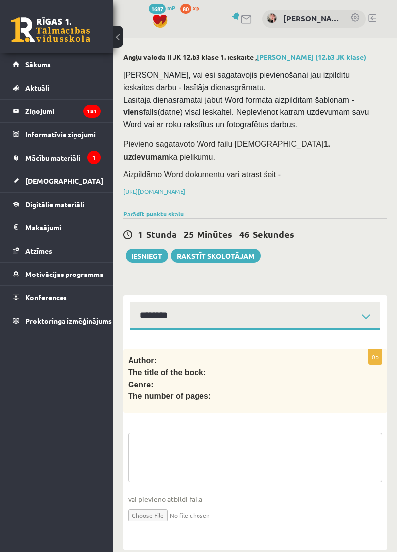
click at [215, 450] on textarea at bounding box center [255, 458] width 254 height 50
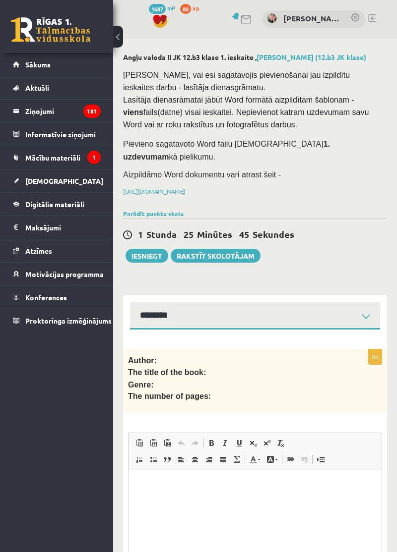
click at [236, 501] on html at bounding box center [254, 485] width 253 height 30
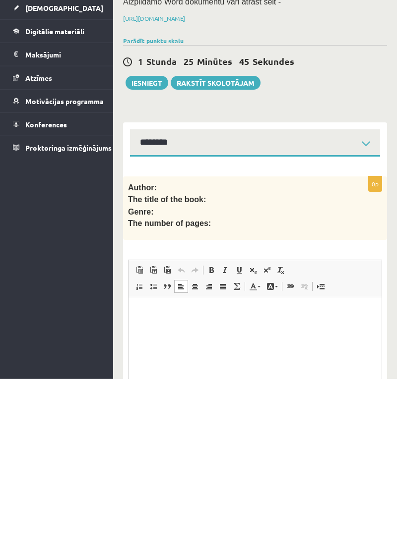
scroll to position [93, 0]
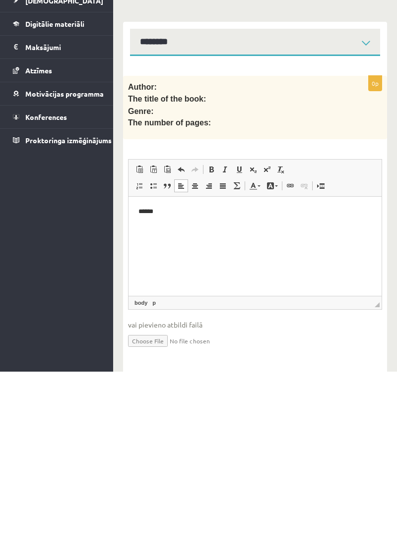
click at [26, 454] on div "0 Dāvanas 1687 mP 80 xp [PERSON_NAME] Sākums Aktuāli Kā mācīties eSKOLĀ Kontakt…" at bounding box center [56, 276] width 113 height 552
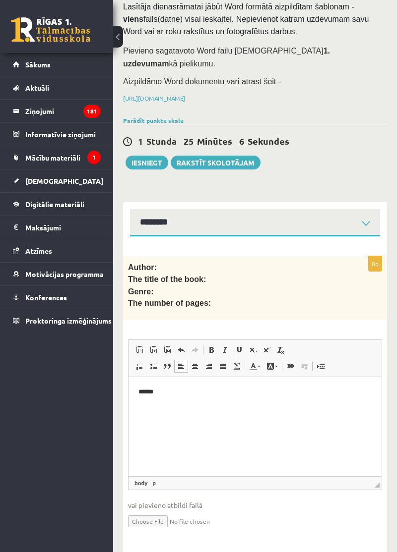
click at [335, 410] on html "******" at bounding box center [254, 393] width 253 height 33
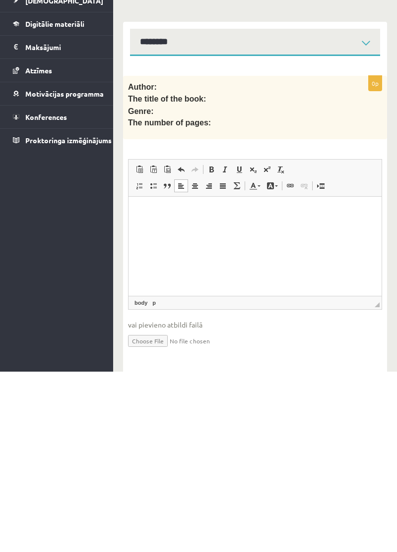
click at [146, 217] on p "Bagātinātā teksta redaktors, wiswyg-editor-user-answer-47024945145180" at bounding box center [254, 212] width 233 height 10
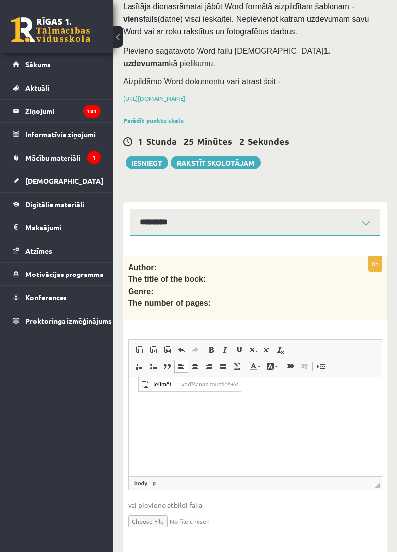
scroll to position [0, 0]
click at [160, 391] on span "Ielīmēt" at bounding box center [164, 384] width 28 height 14
